Goal: Check status

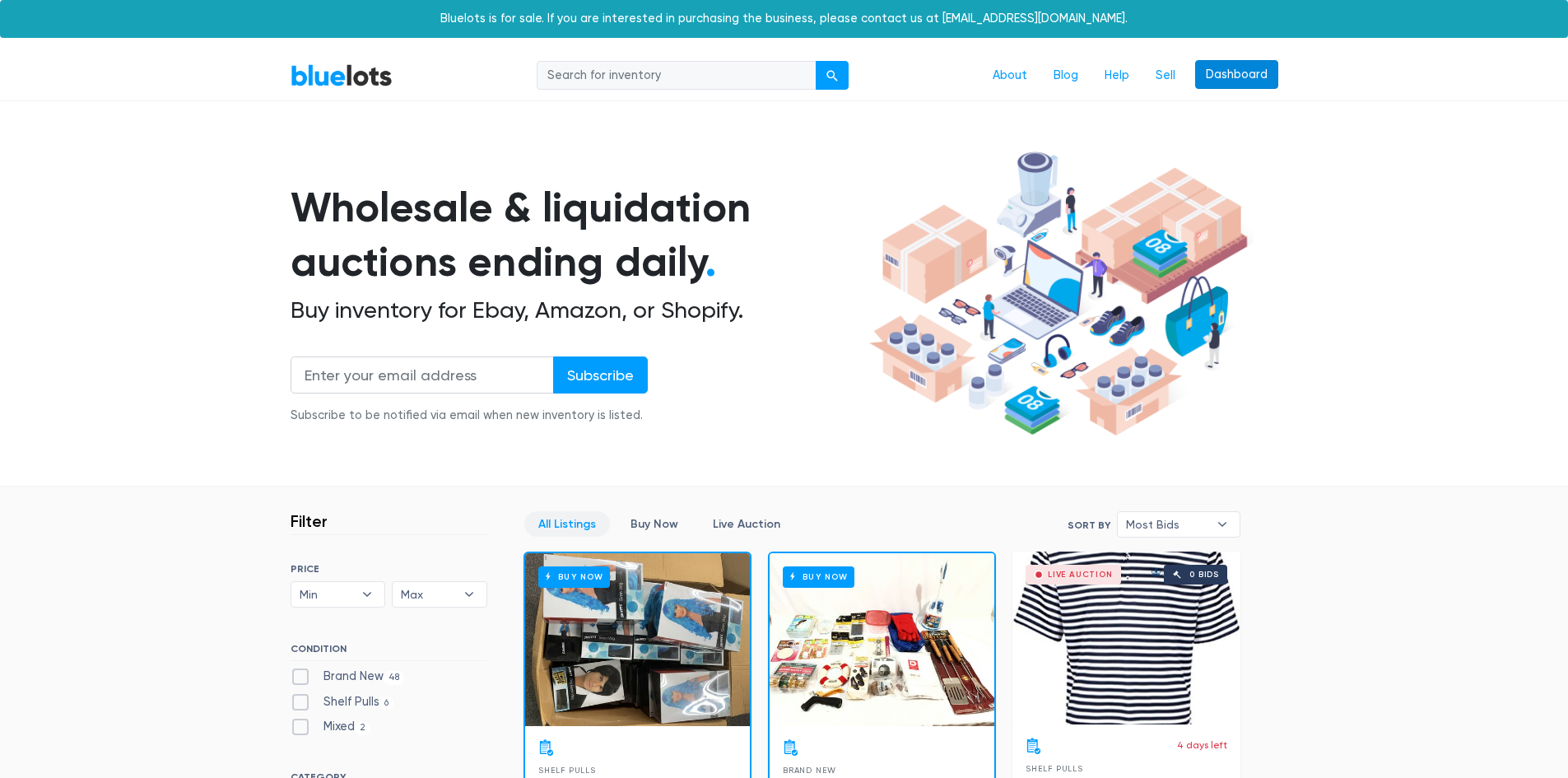
click at [1234, 82] on link "Dashboard" at bounding box center [1237, 75] width 83 height 30
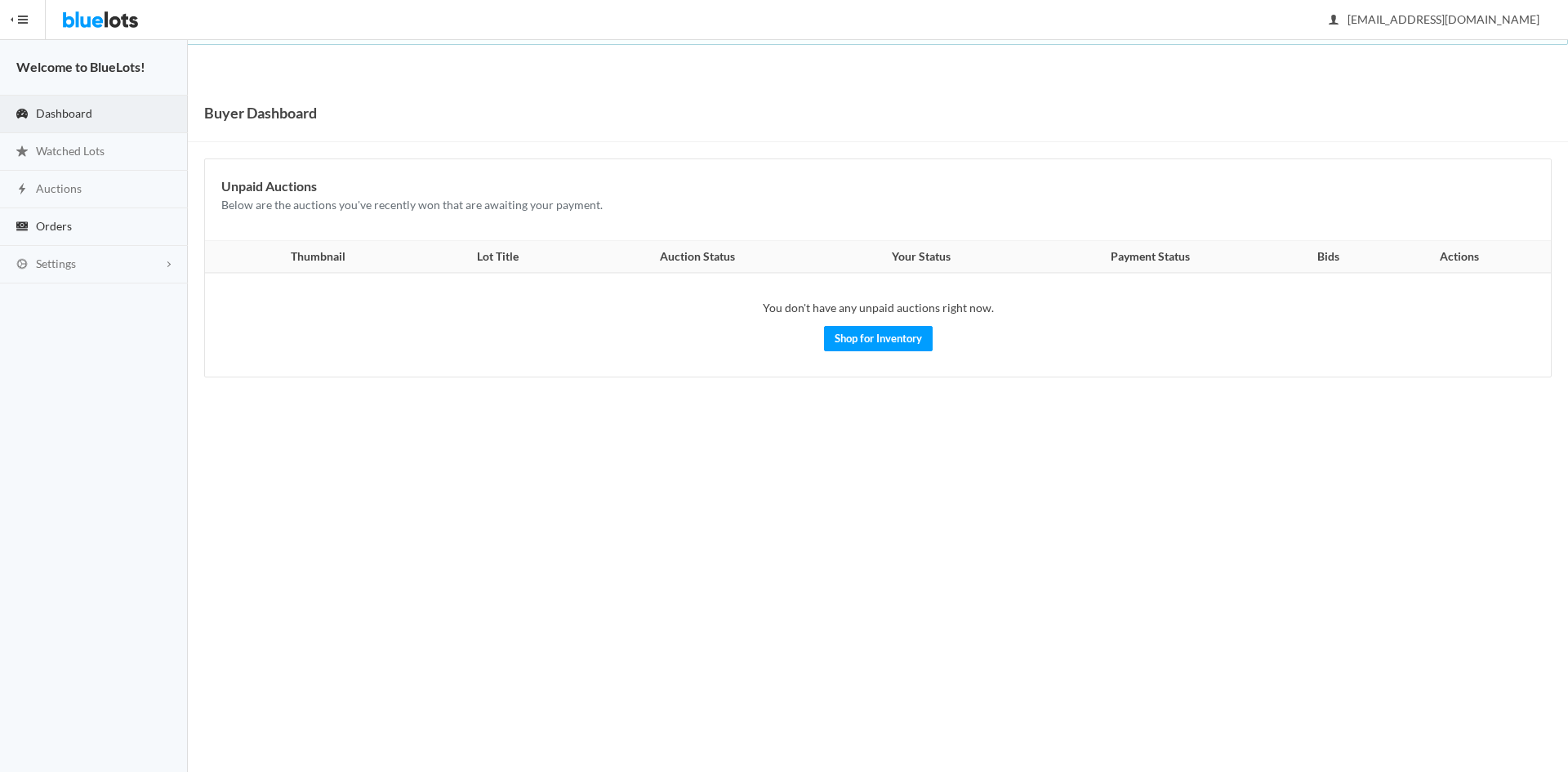
click at [70, 223] on span "Orders" at bounding box center [53, 226] width 36 height 14
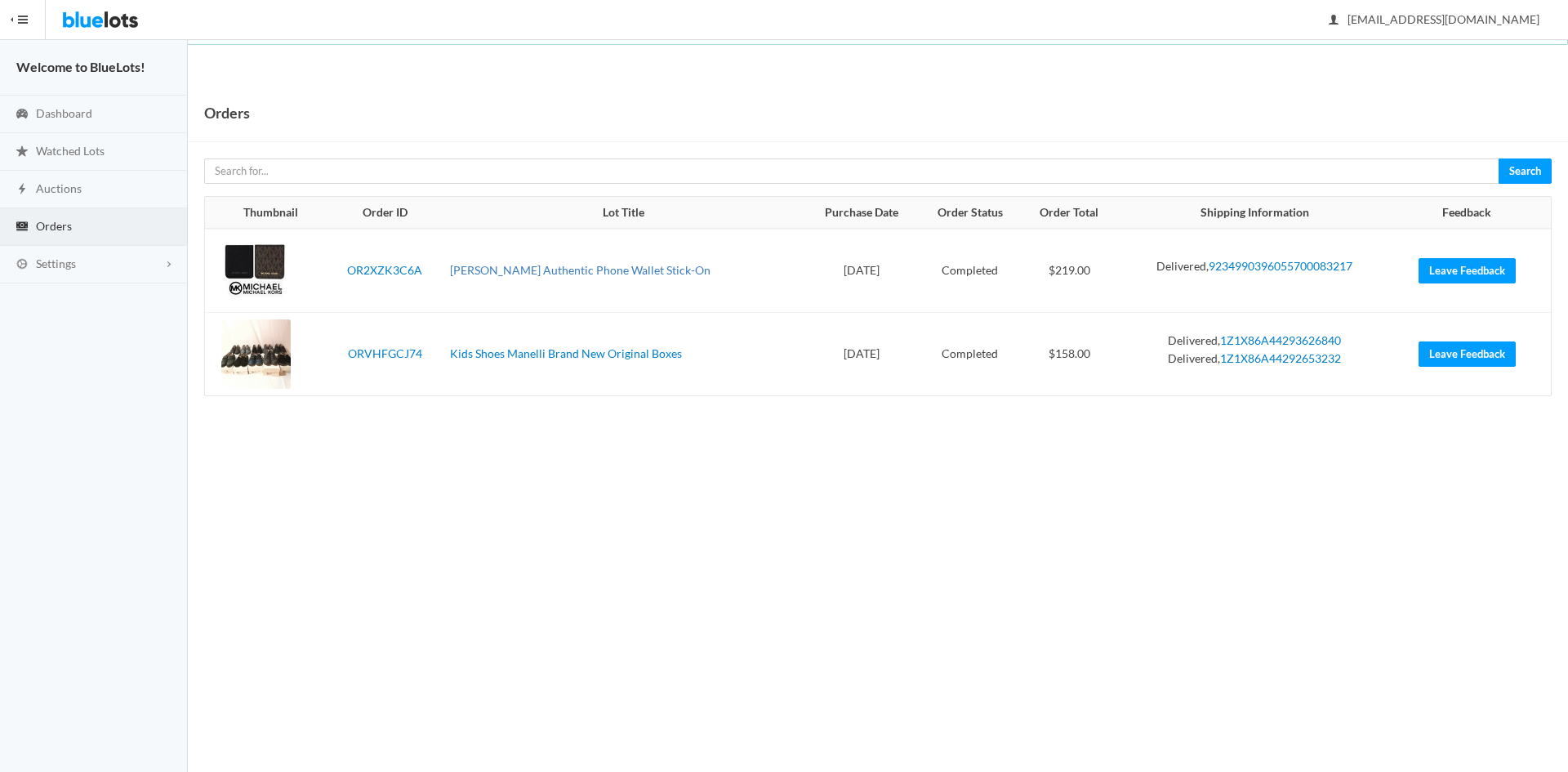
click at [641, 275] on link "[PERSON_NAME] Authentic Phone Wallet Stick-On" at bounding box center [580, 270] width 261 height 14
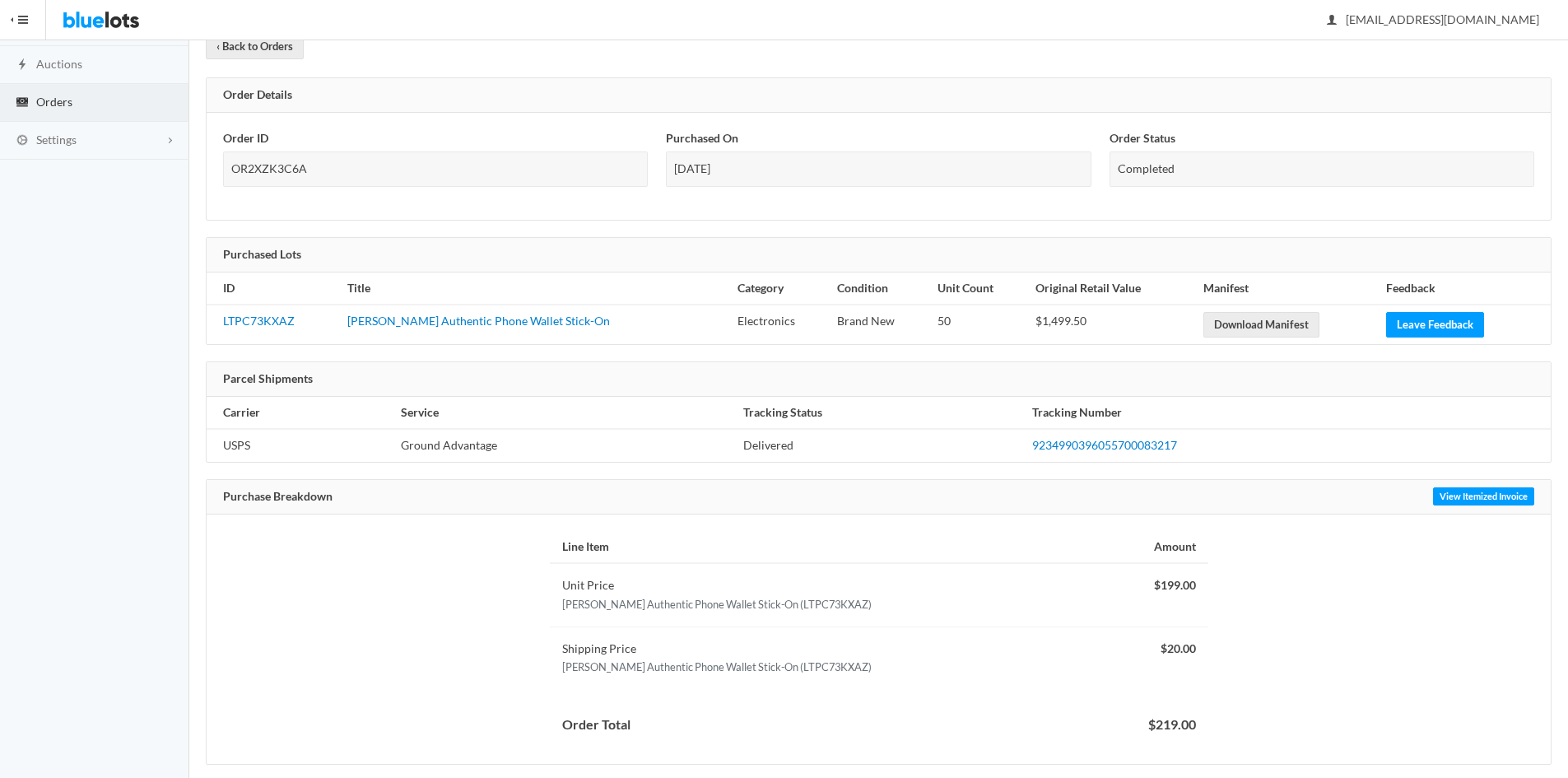
scroll to position [146, 0]
